Goal: Task Accomplishment & Management: Manage account settings

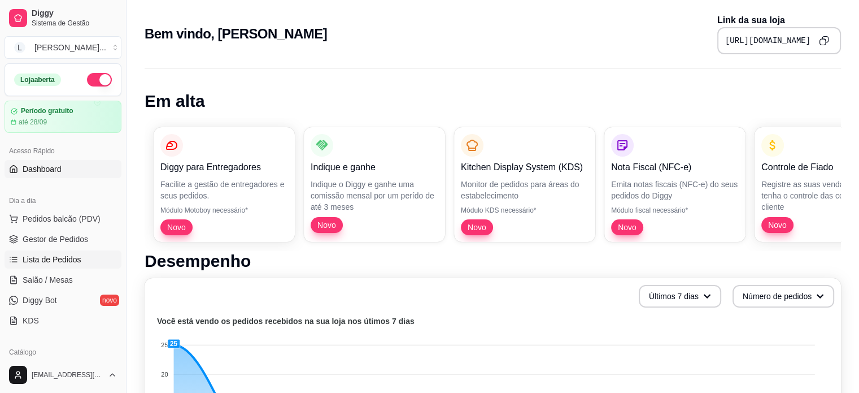
drag, startPoint x: 55, startPoint y: 256, endPoint x: 81, endPoint y: 262, distance: 27.3
click at [55, 255] on span "Lista de Pedidos" at bounding box center [52, 259] width 59 height 11
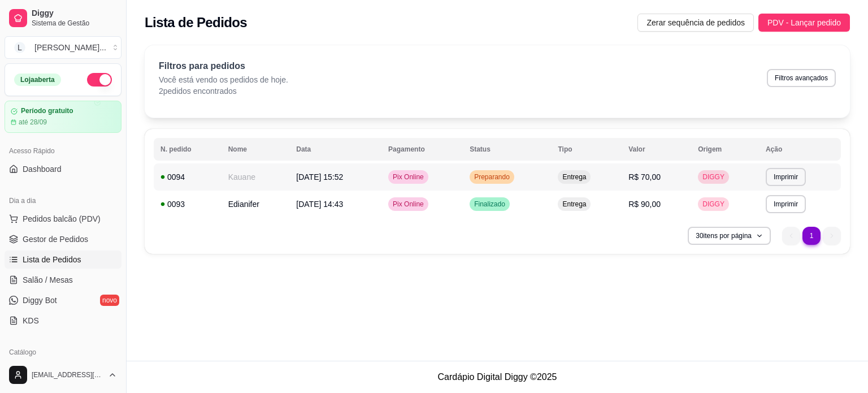
click at [458, 176] on td "Pix Online" at bounding box center [421, 176] width 81 height 27
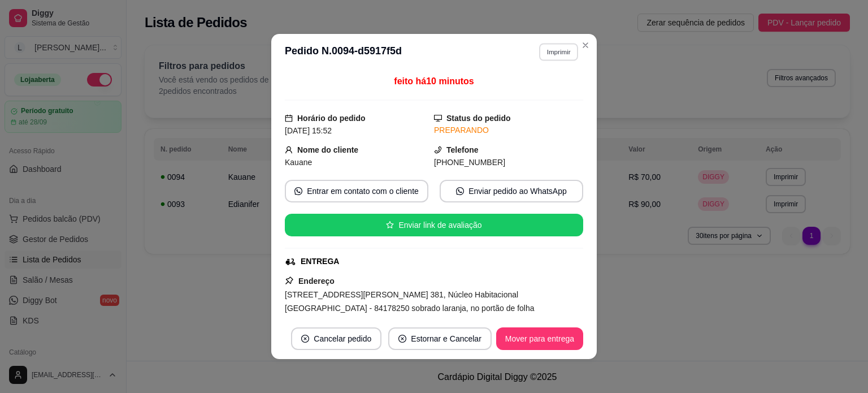
click at [561, 49] on button "Imprimir" at bounding box center [558, 52] width 39 height 18
click at [513, 94] on button "IMPRESSORA" at bounding box center [535, 91] width 82 height 18
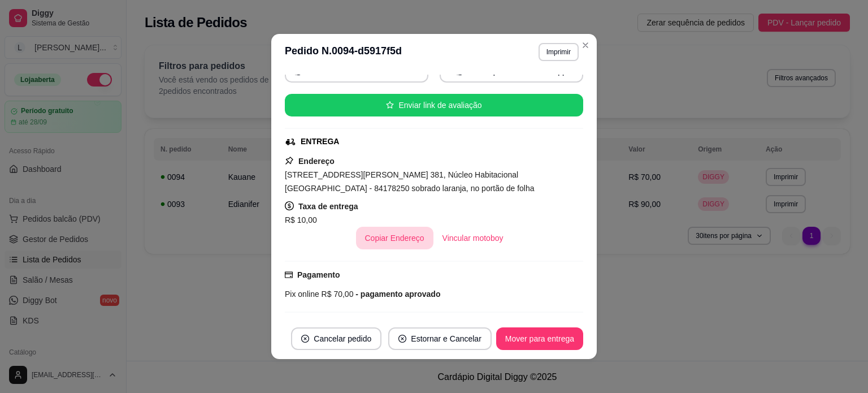
scroll to position [113, 0]
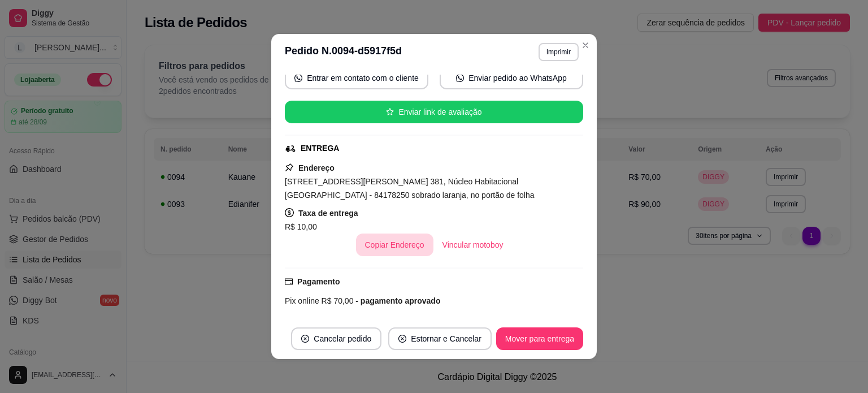
click at [381, 248] on button "Copiar Endereço" at bounding box center [394, 244] width 77 height 23
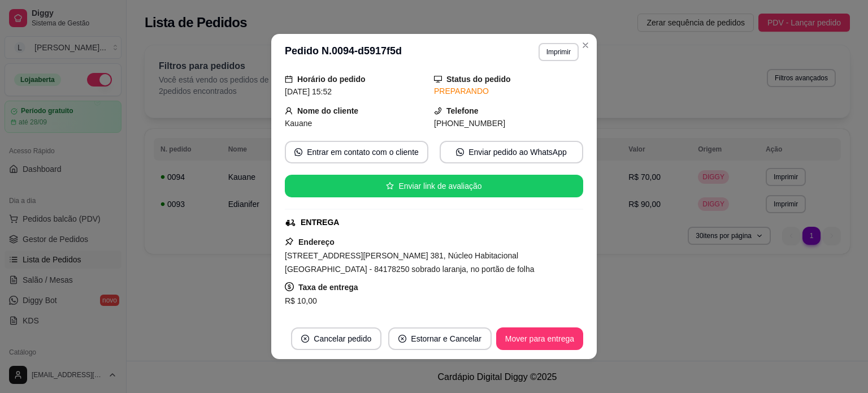
scroll to position [56, 0]
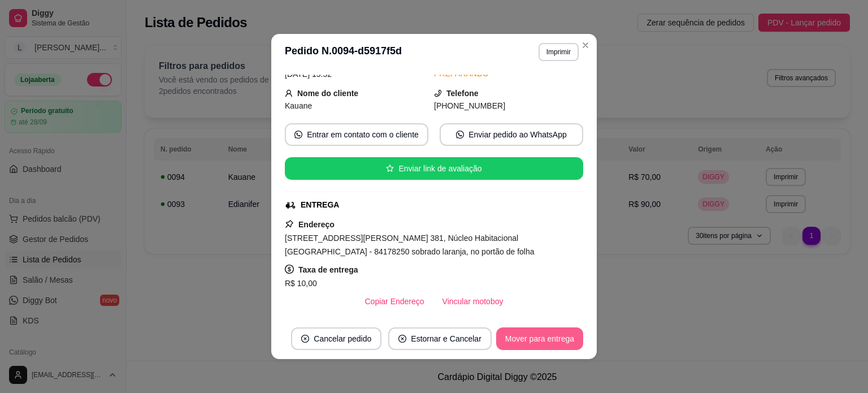
click at [542, 343] on button "Mover para entrega" at bounding box center [539, 338] width 87 height 23
click at [537, 344] on button "Mover para finalizado" at bounding box center [536, 338] width 94 height 23
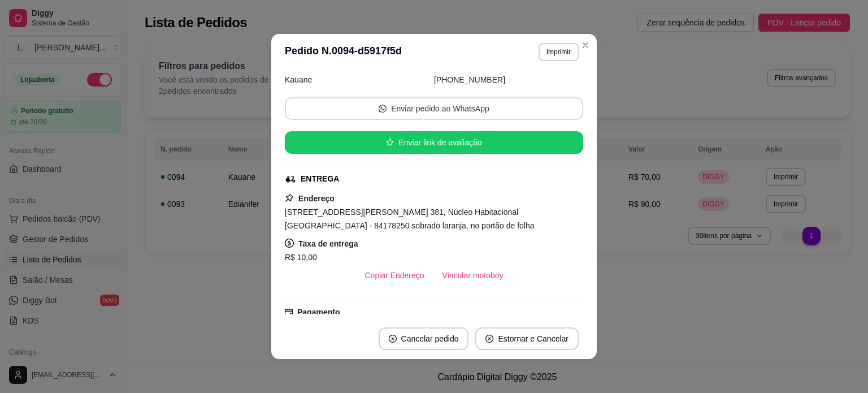
scroll to position [30, 0]
